Goal: Check status: Check status

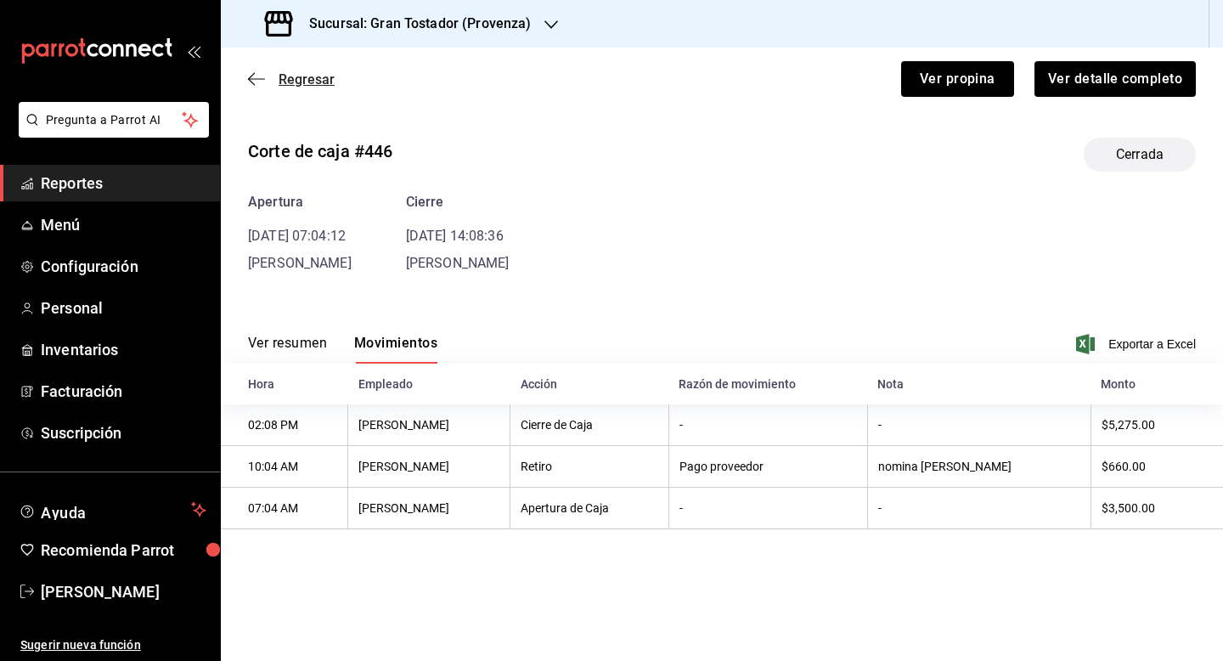
click at [299, 81] on span "Regresar" at bounding box center [307, 79] width 56 height 16
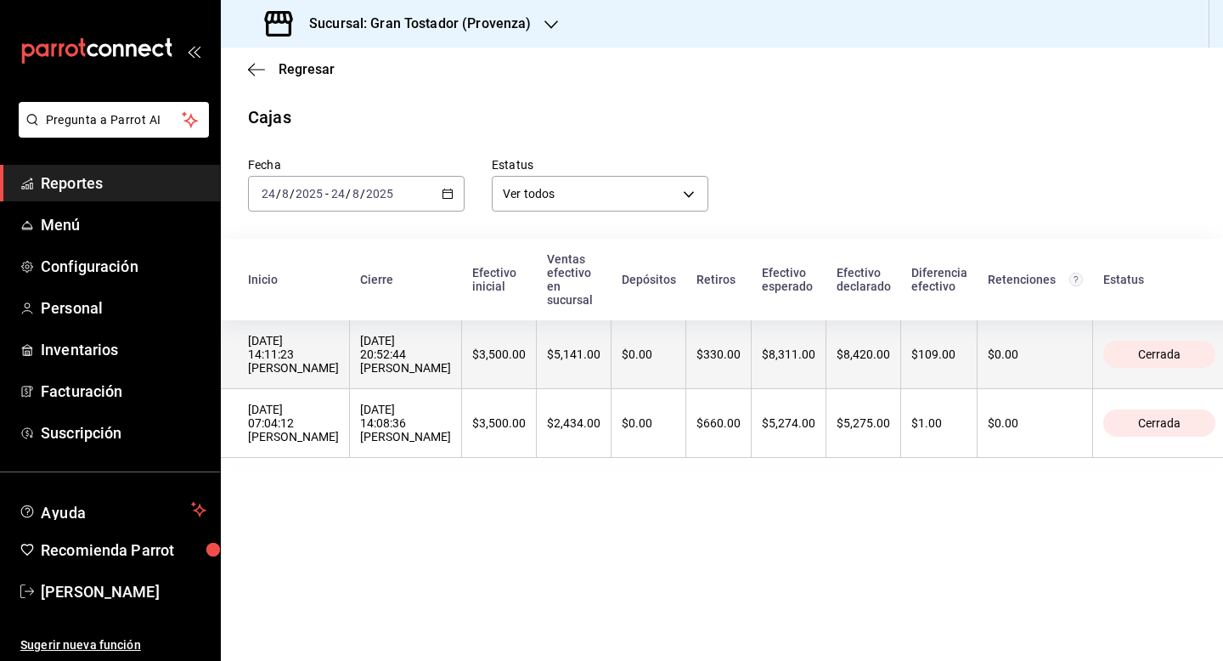
click at [686, 352] on th "$330.00" at bounding box center [718, 354] width 65 height 69
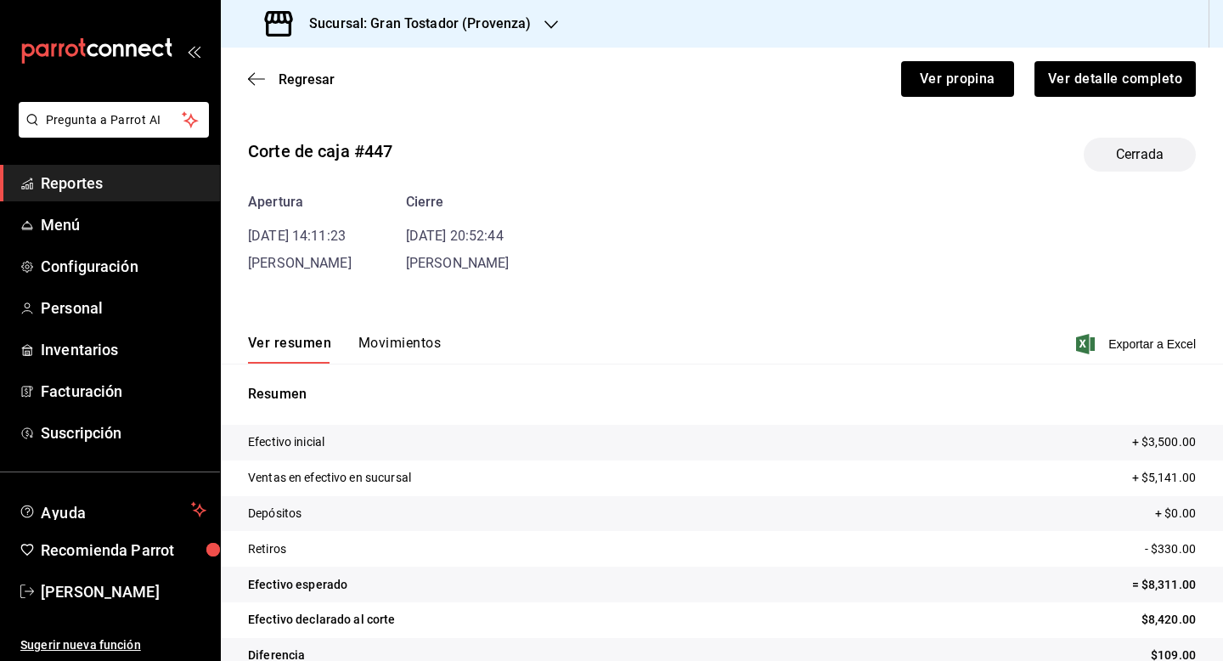
click at [403, 342] on button "Movimientos" at bounding box center [399, 349] width 82 height 29
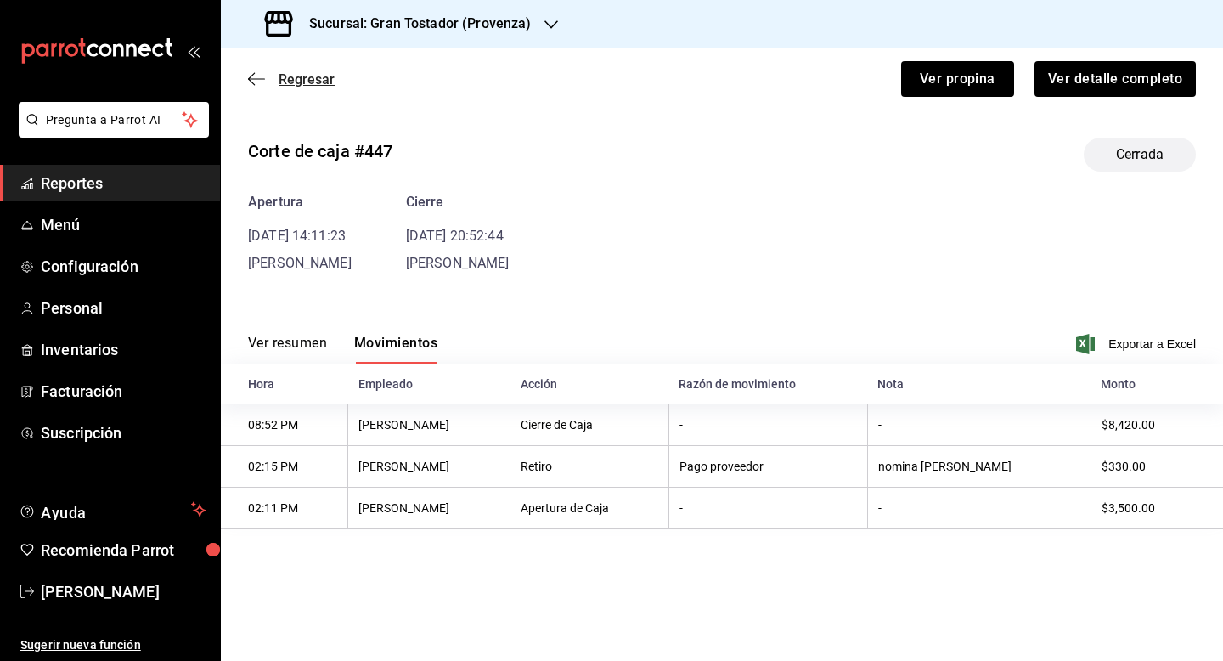
click at [302, 77] on span "Regresar" at bounding box center [307, 79] width 56 height 16
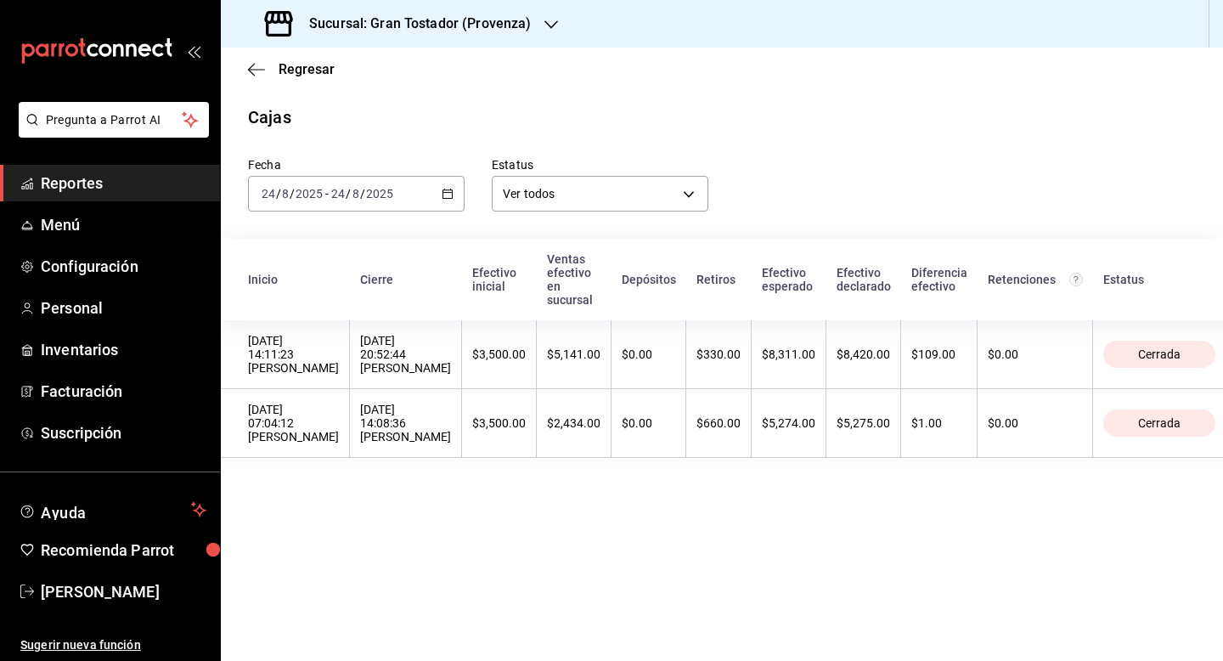
click at [538, 32] on div "Sucursal: Gran Tostador (Provenza)" at bounding box center [399, 24] width 330 height 48
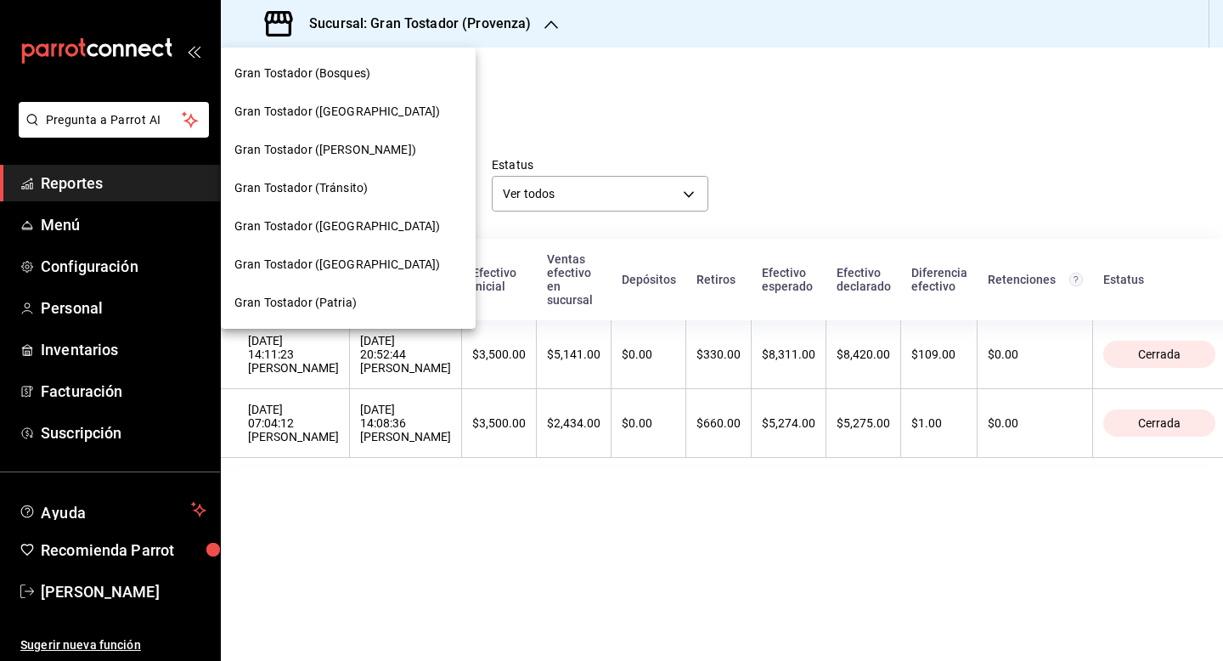
click at [343, 305] on span "Gran Tostador (Patria)" at bounding box center [295, 303] width 122 height 18
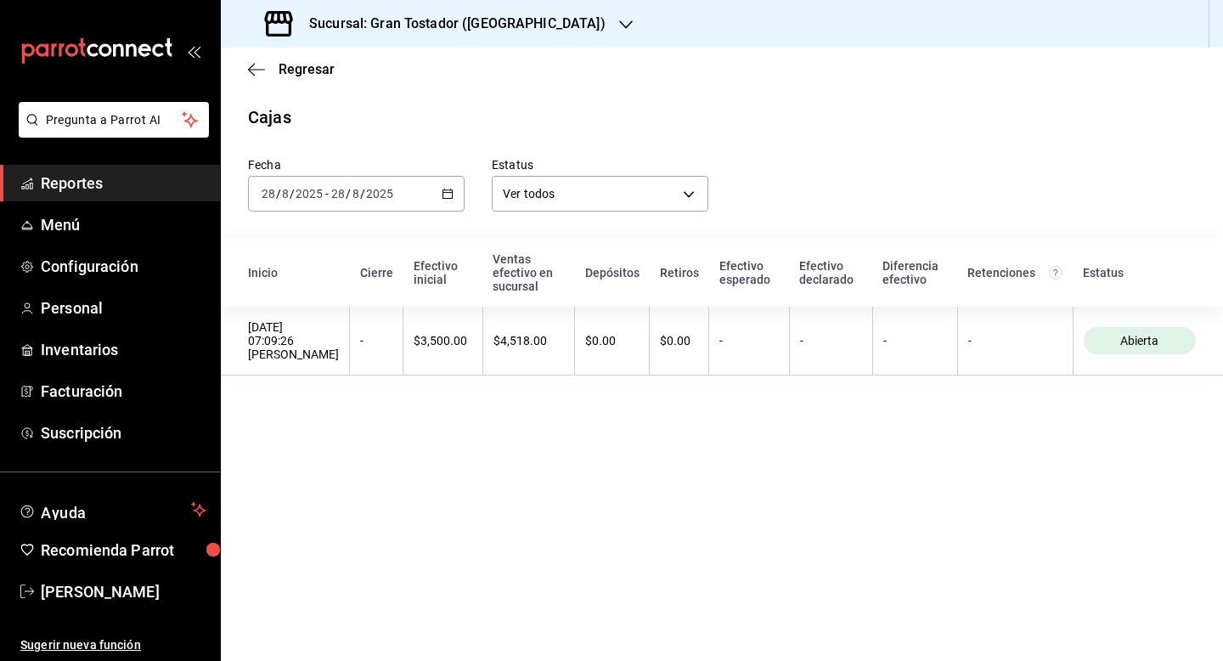
click at [446, 191] on icon "button" at bounding box center [448, 194] width 12 height 12
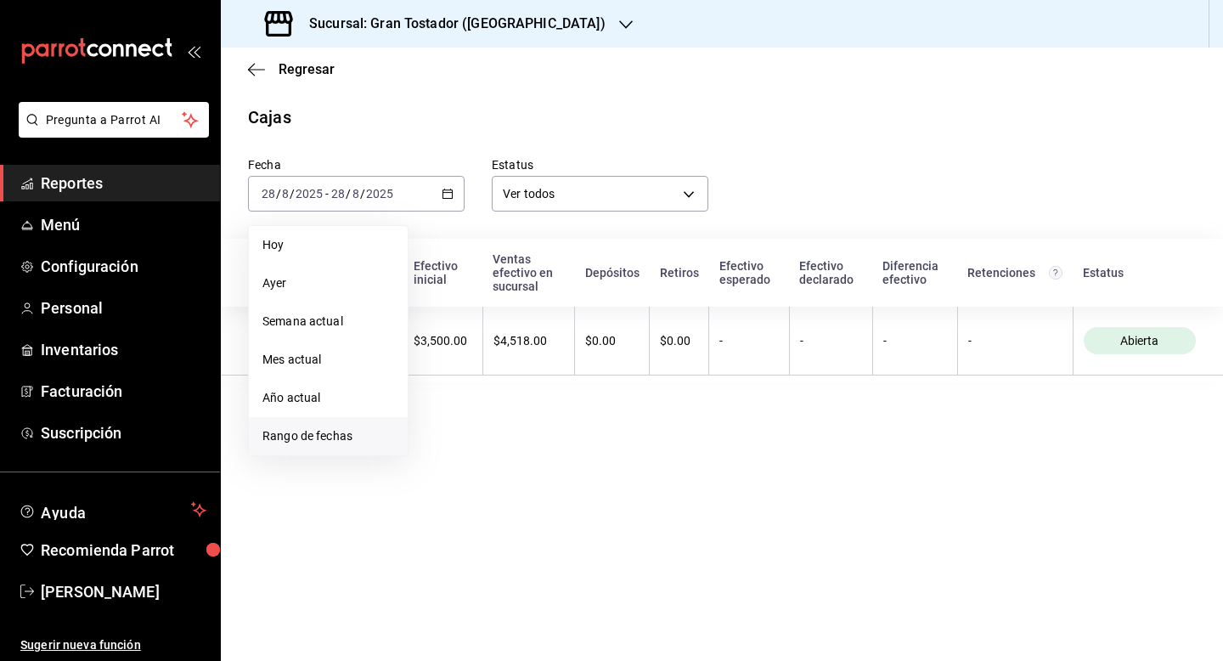
click at [320, 429] on span "Rango de fechas" at bounding box center [328, 436] width 132 height 18
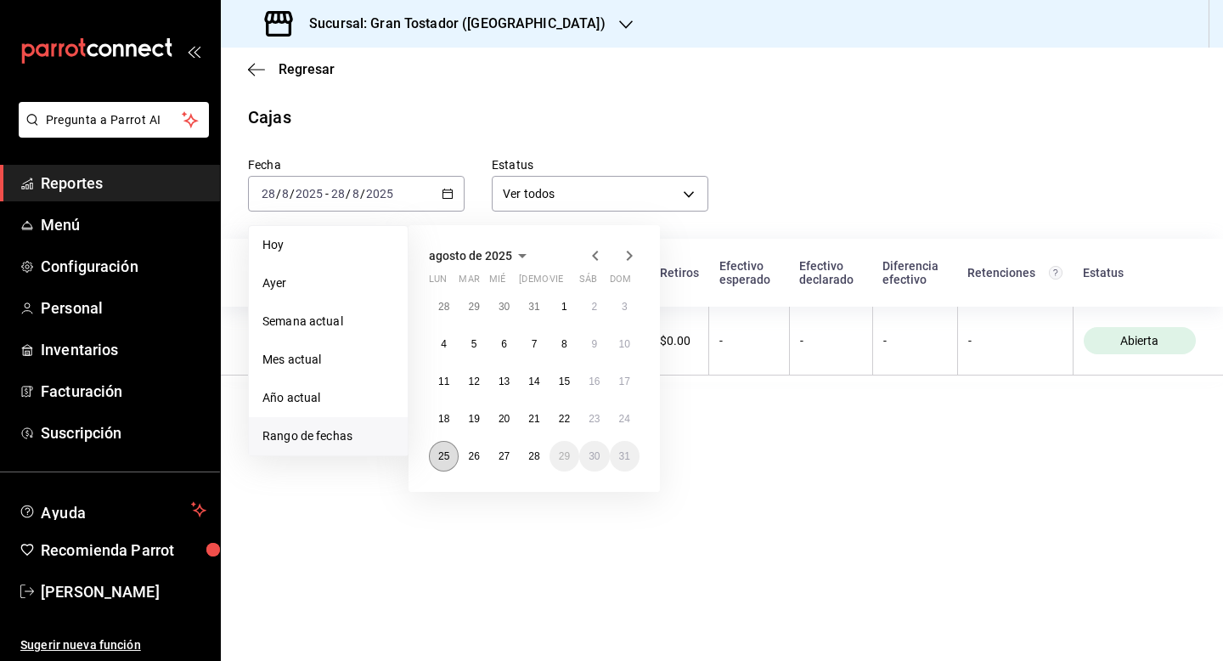
click at [448, 455] on abbr "25" at bounding box center [443, 456] width 11 height 12
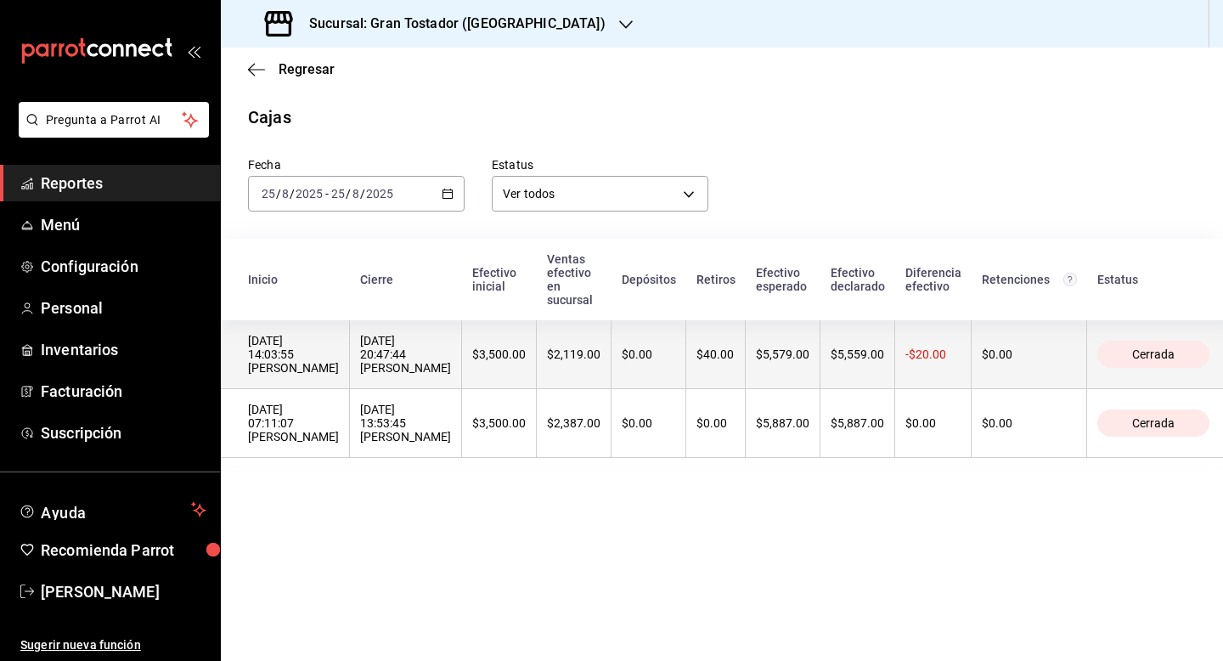
click at [702, 350] on th "$40.00" at bounding box center [715, 354] width 59 height 69
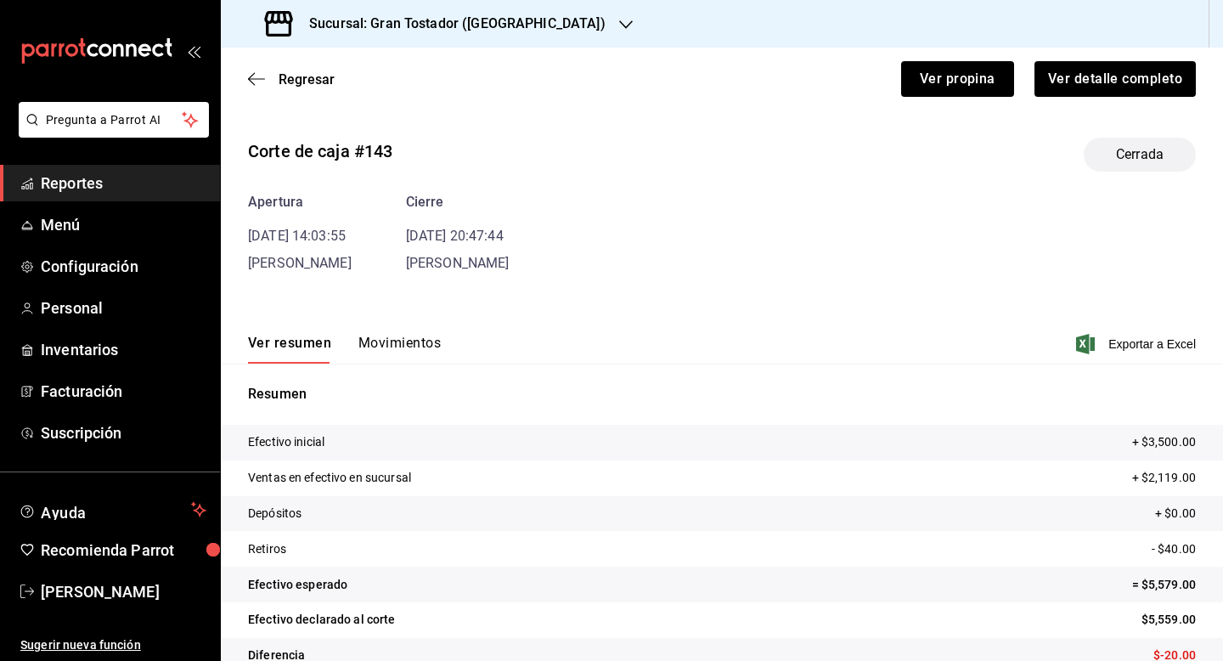
click at [404, 345] on button "Movimientos" at bounding box center [399, 349] width 82 height 29
